Goal: Find specific page/section

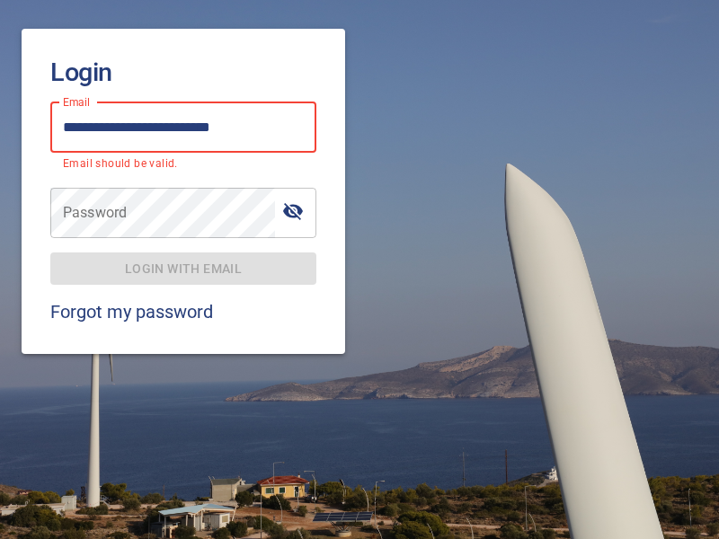
type input "**********"
click at [183, 258] on span "Login with email" at bounding box center [183, 269] width 237 height 22
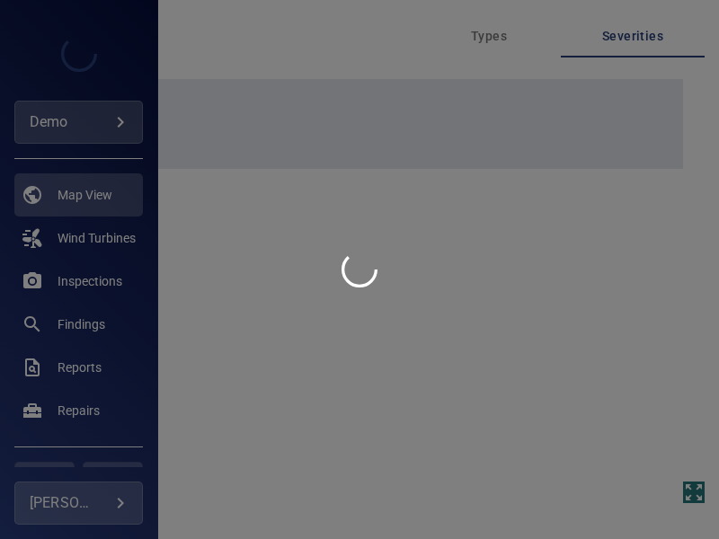
type input "****"
